Goal: Information Seeking & Learning: Learn about a topic

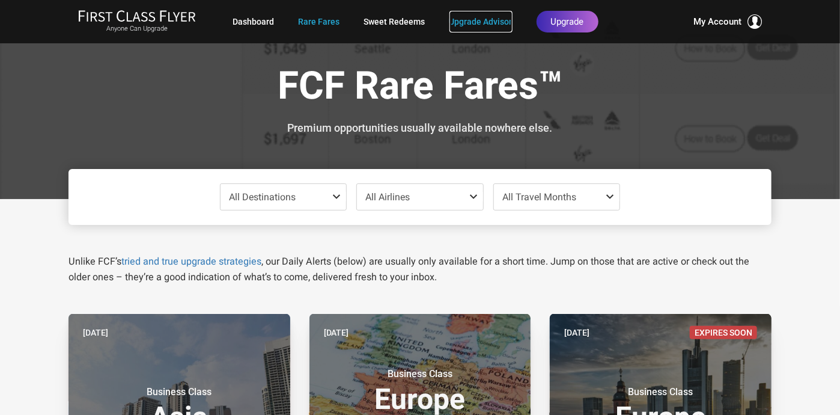
click at [490, 20] on link "Upgrade Advisor" at bounding box center [481, 22] width 63 height 22
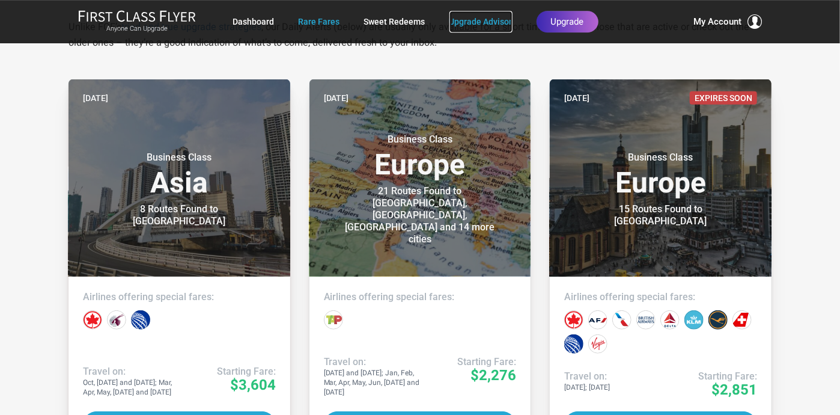
scroll to position [234, 0]
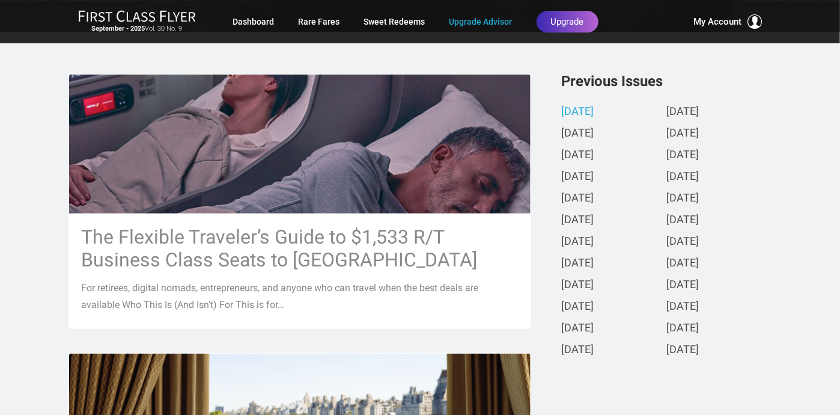
scroll to position [255, 0]
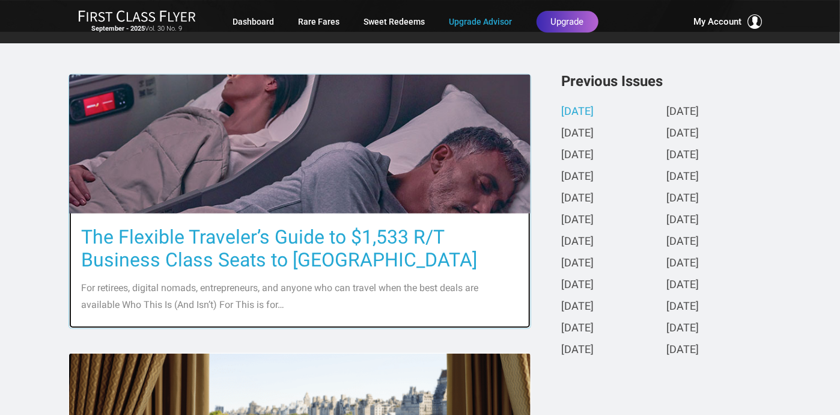
click at [430, 169] on img at bounding box center [300, 144] width 462 height 260
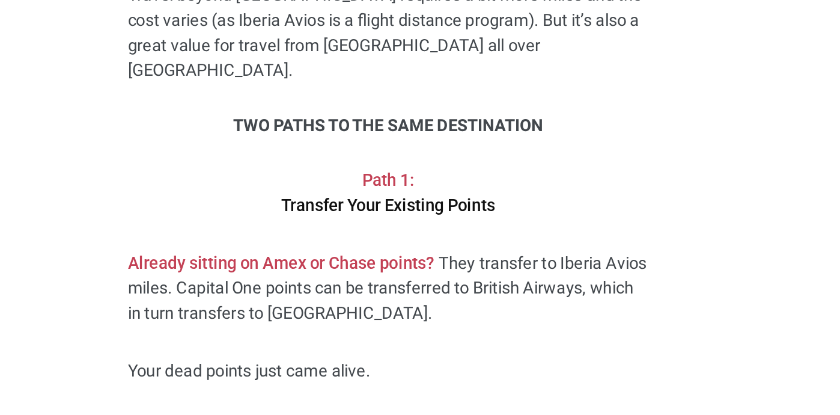
scroll to position [2409, 0]
click at [665, 324] on div "Share: Share Tweet For retirees, digital nomads, entrepreneurs, and anyone who …" at bounding box center [420, 303] width 703 height 4884
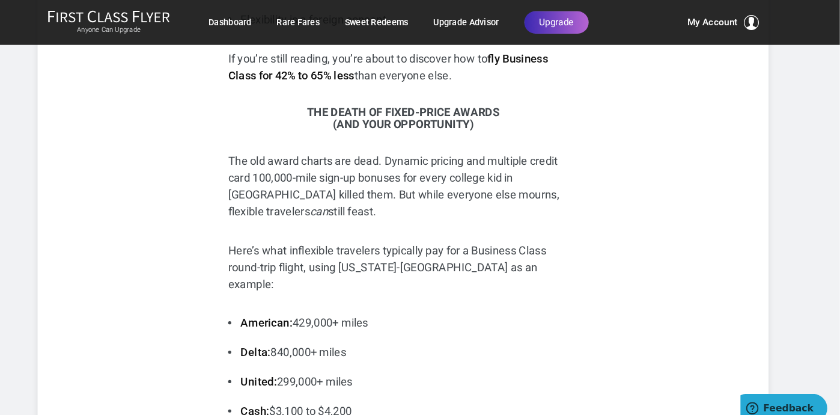
scroll to position [809, 0]
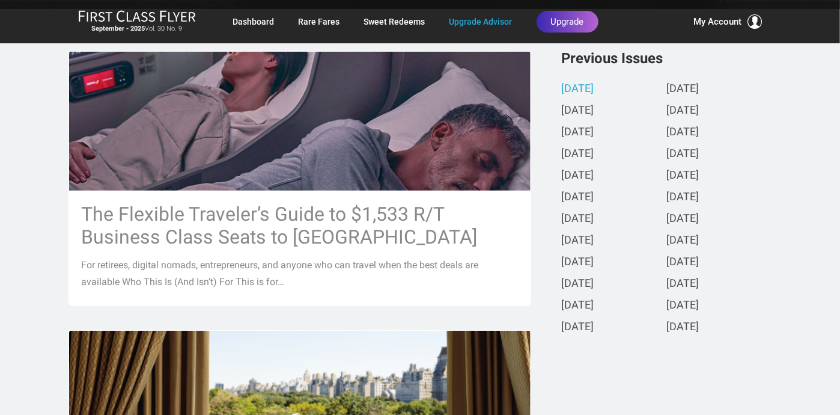
scroll to position [278, 0]
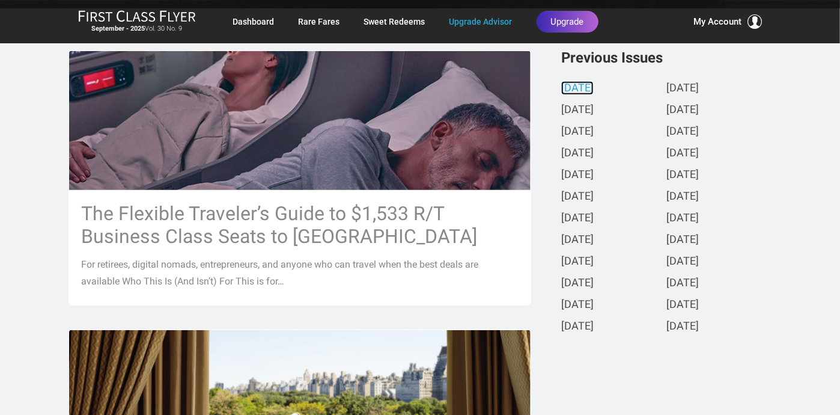
click at [594, 94] on link "[DATE]" at bounding box center [577, 88] width 32 height 13
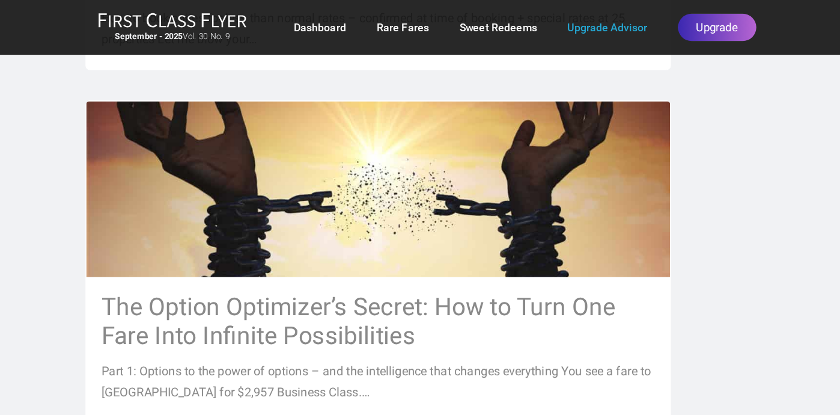
scroll to position [806, 0]
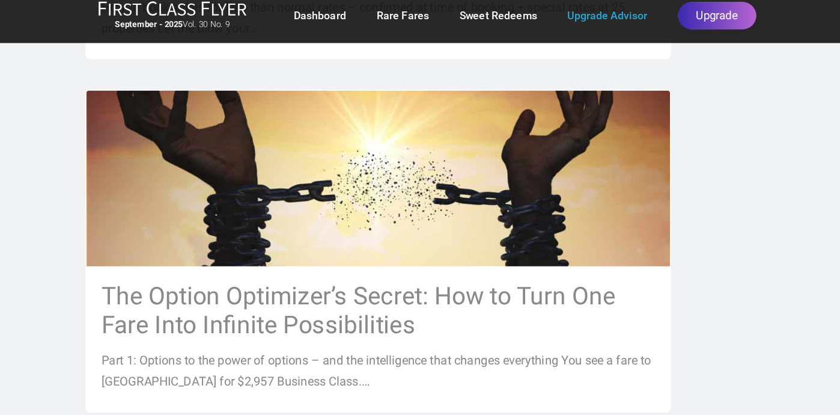
click at [571, 165] on div "The Flexible Traveler’s Guide to $1,533 R/T Business Class Seats to Europe For …" at bounding box center [419, 207] width 721 height 1368
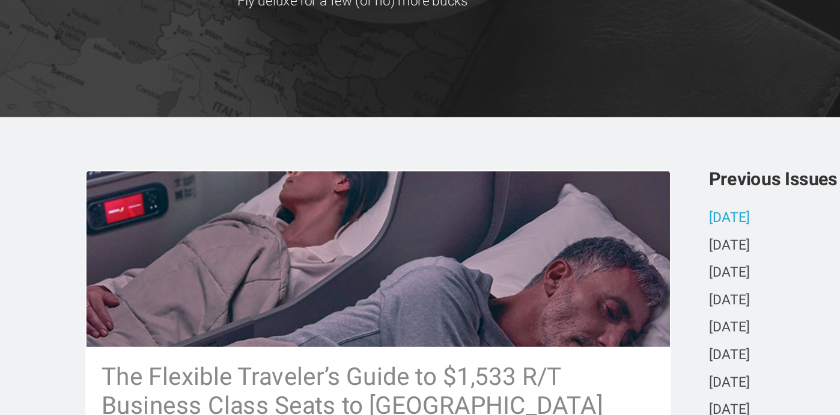
scroll to position [111, 0]
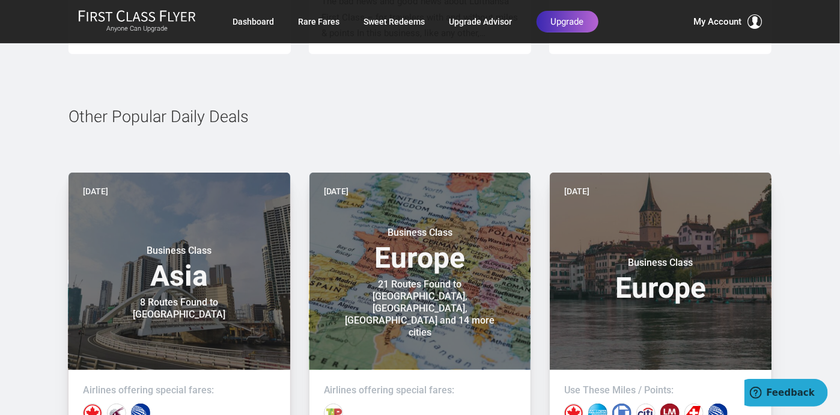
scroll to position [2443, 0]
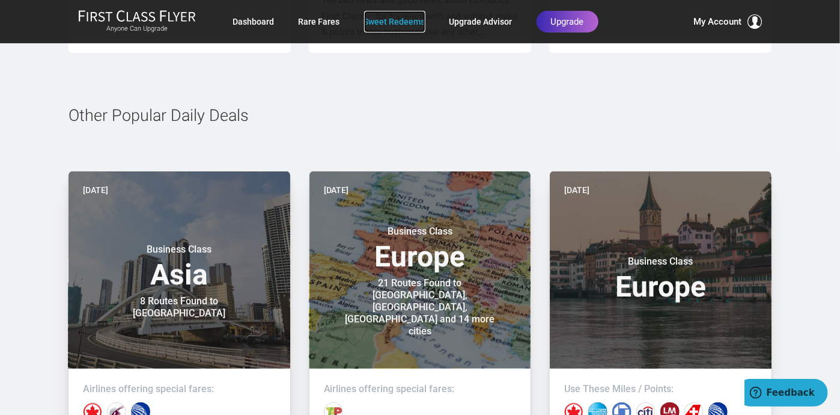
click at [400, 25] on link "Sweet Redeems" at bounding box center [394, 22] width 61 height 22
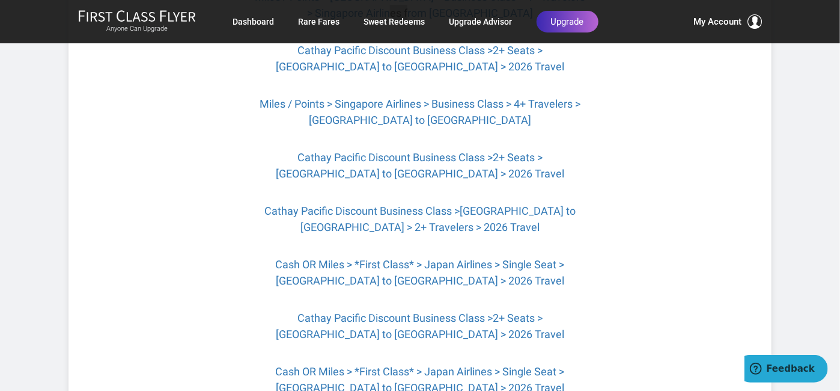
scroll to position [1733, 0]
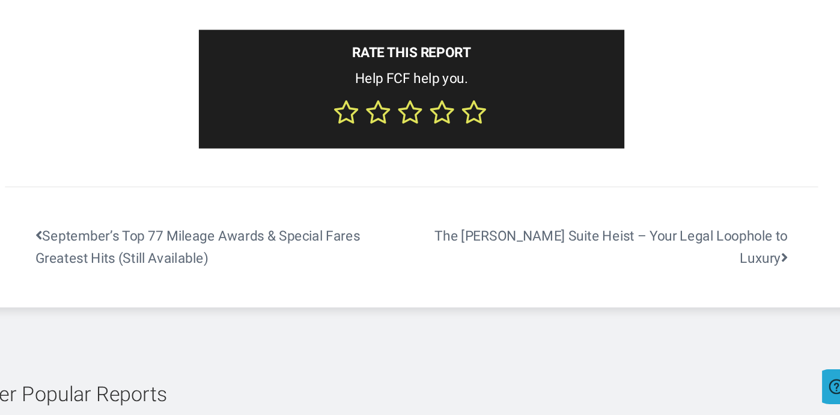
scroll to position [4016, 0]
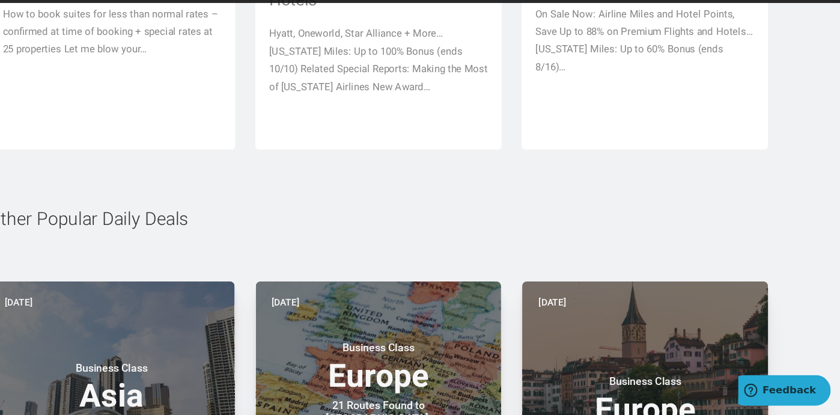
scroll to position [5738, 0]
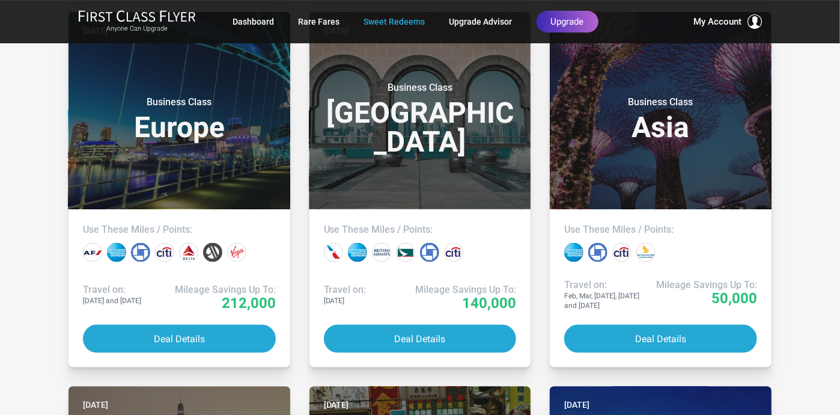
scroll to position [669, 0]
